Goal: Navigation & Orientation: Find specific page/section

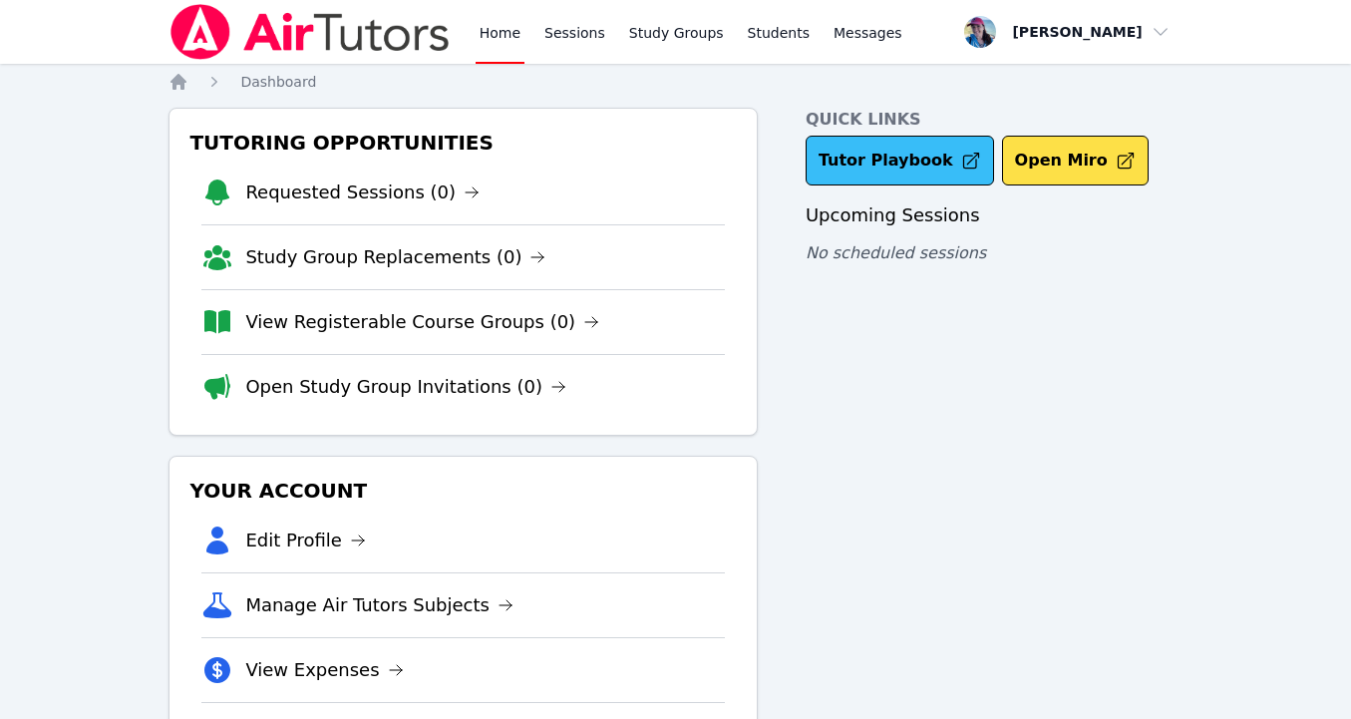
click at [882, 170] on link "Tutor Playbook" at bounding box center [900, 161] width 188 height 50
